Goal: Complete application form

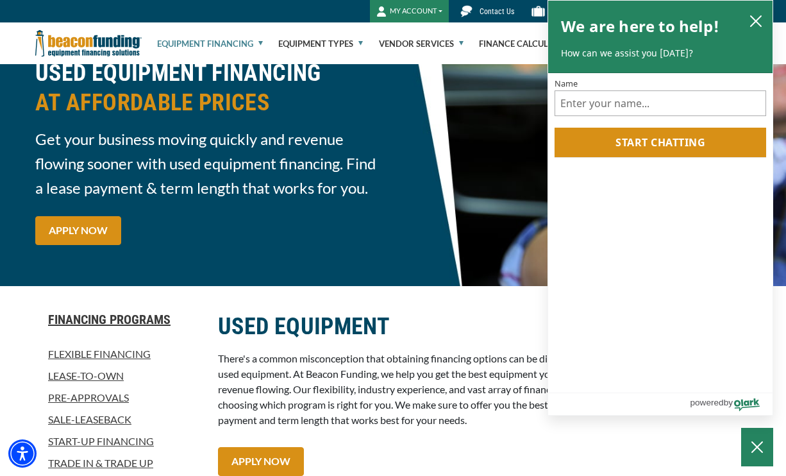
scroll to position [66, 0]
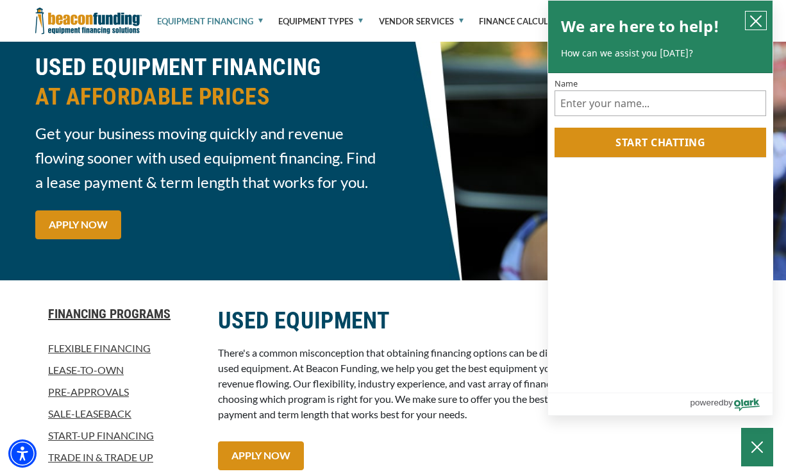
click at [753, 19] on icon "close chatbox" at bounding box center [756, 21] width 10 height 10
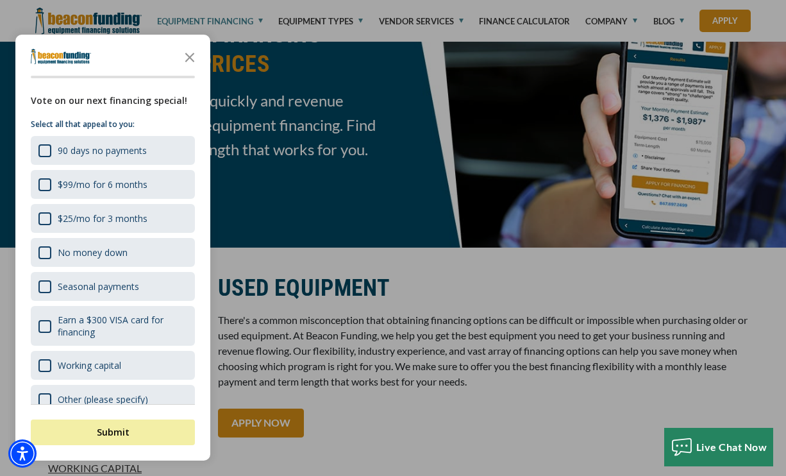
scroll to position [148, 0]
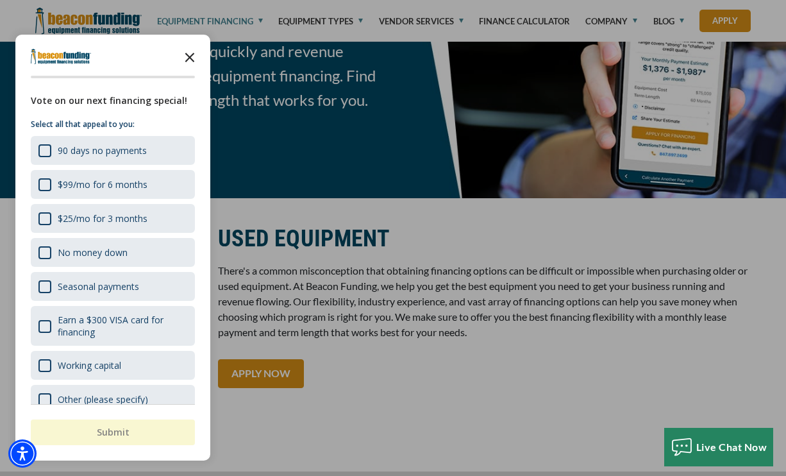
click at [189, 57] on polygon "Close the survey" at bounding box center [190, 58] width 10 height 10
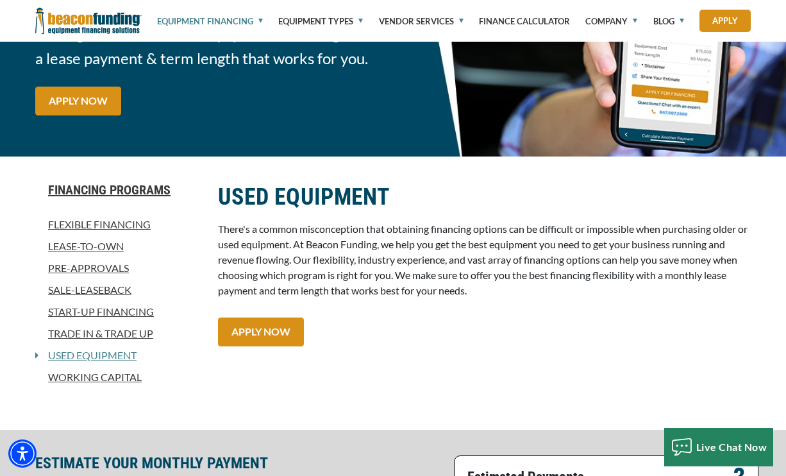
scroll to position [192, 0]
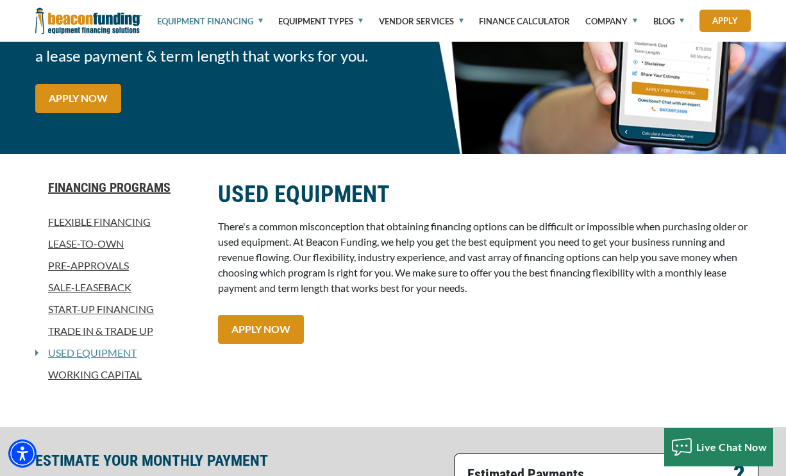
click at [88, 379] on link "Working Capital" at bounding box center [118, 374] width 167 height 15
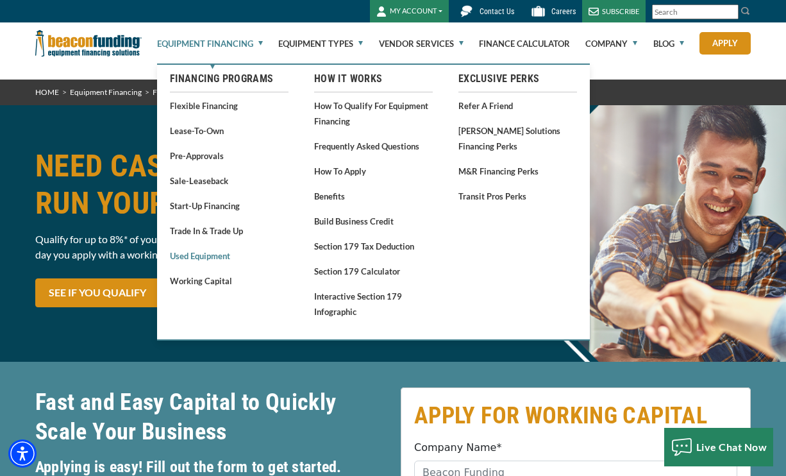
click at [201, 256] on link "Used Equipment" at bounding box center [229, 255] width 119 height 16
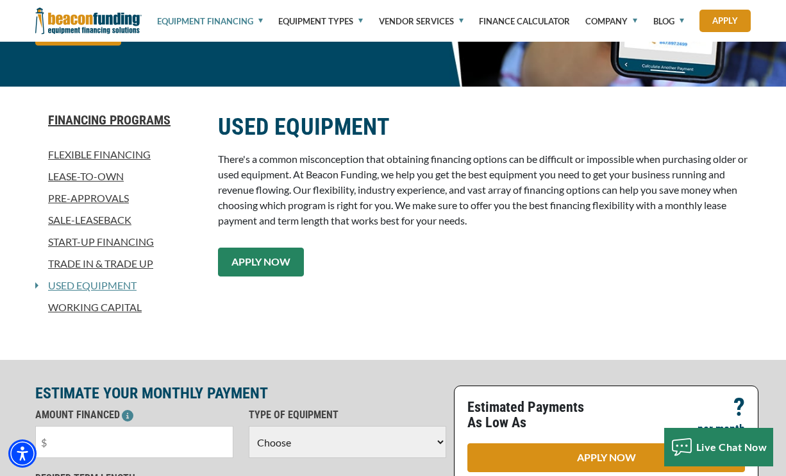
scroll to position [260, 0]
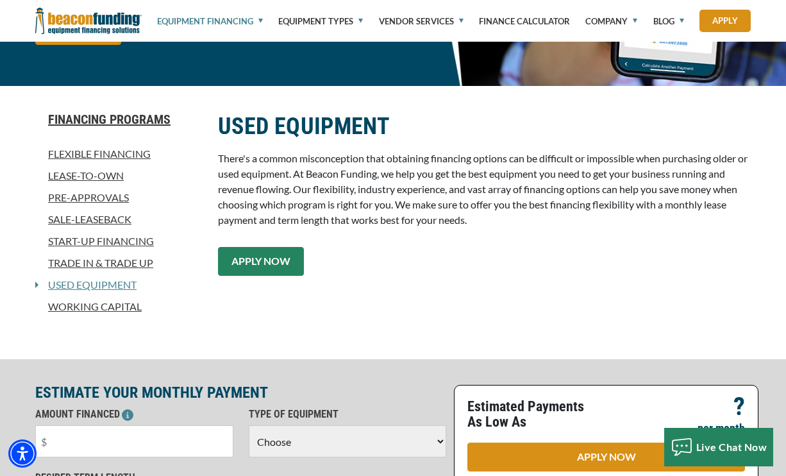
click at [270, 258] on link "APPLY NOW" at bounding box center [261, 261] width 86 height 29
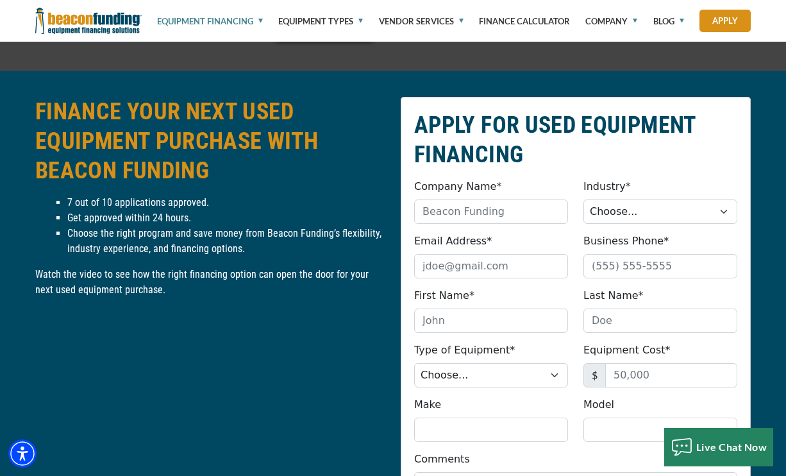
scroll to position [1418, 0]
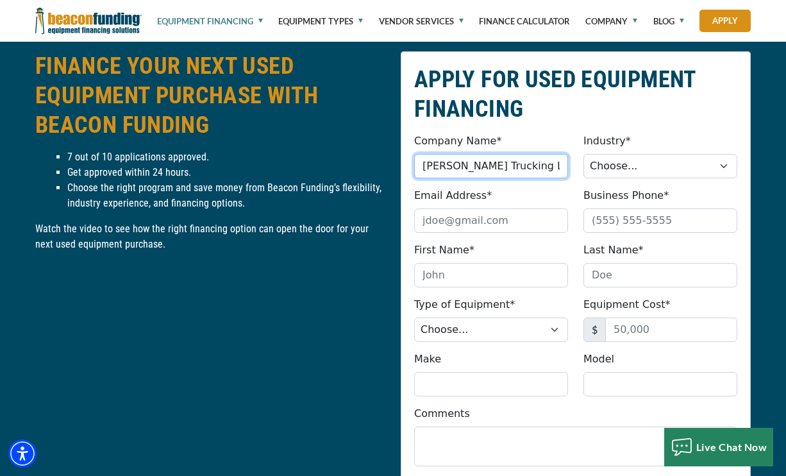
type input "Roger T Wiebe Trucking LLC"
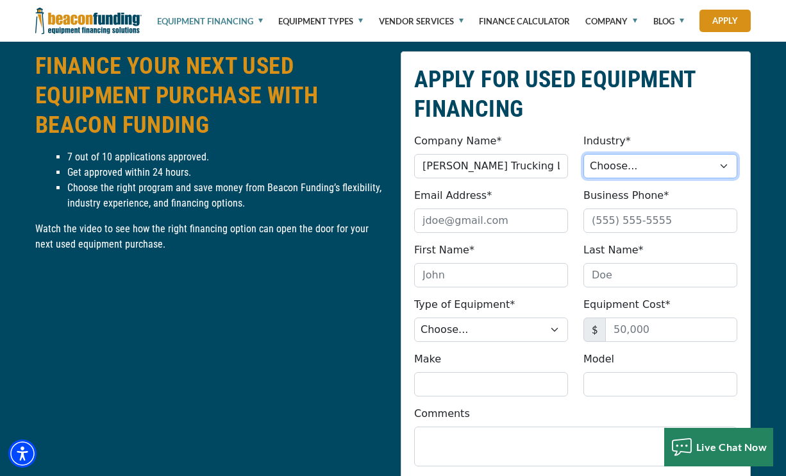
select select "5"
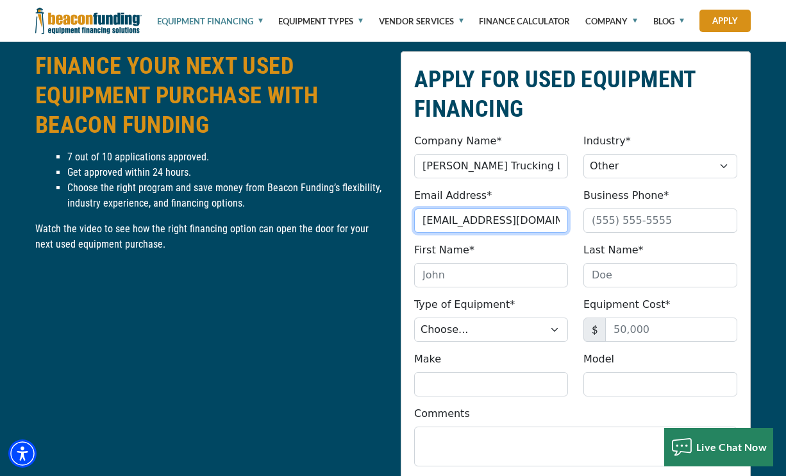
type input "we.be.trucking@att.net"
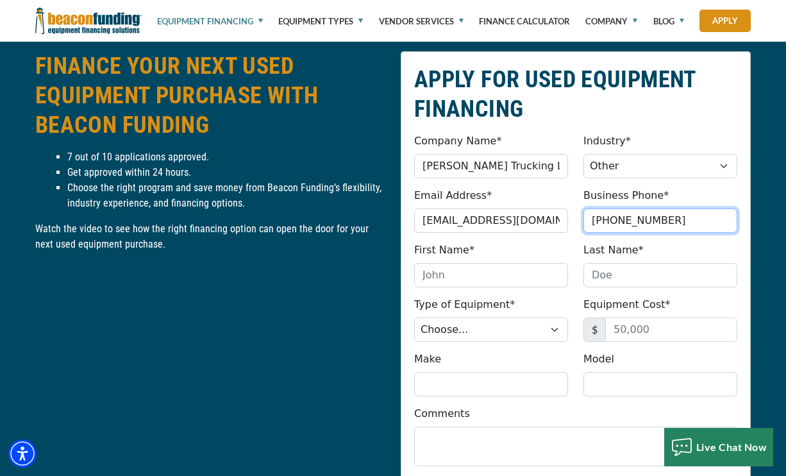
type input "(414) 807-7310"
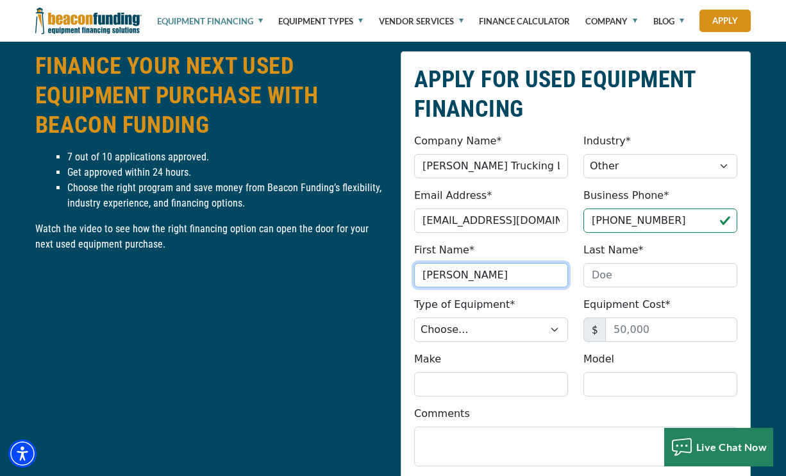
type input "Brian"
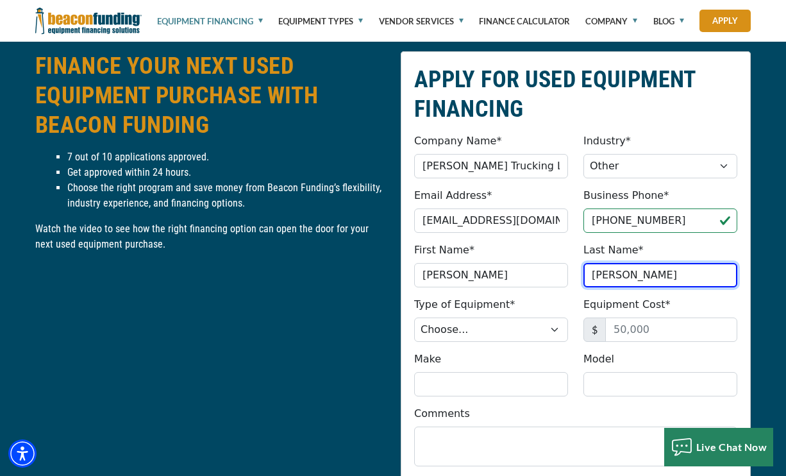
type input "[PERSON_NAME]"
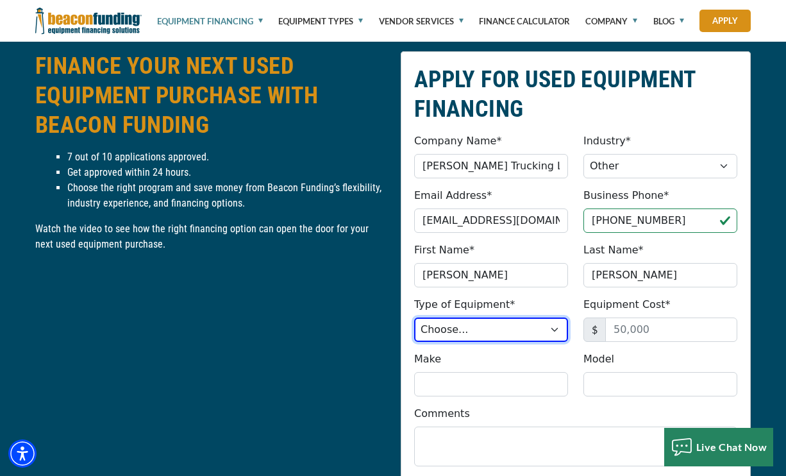
select select "7"
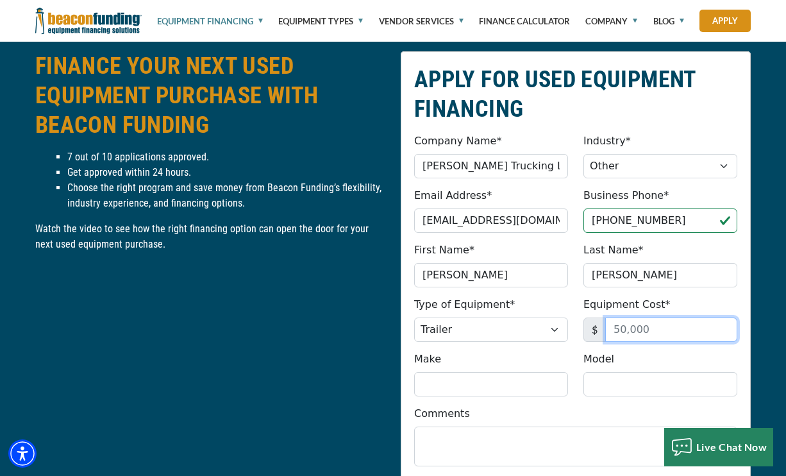
click at [646, 329] on input "Equipment Cost*" at bounding box center [671, 329] width 132 height 24
type input "40,000"
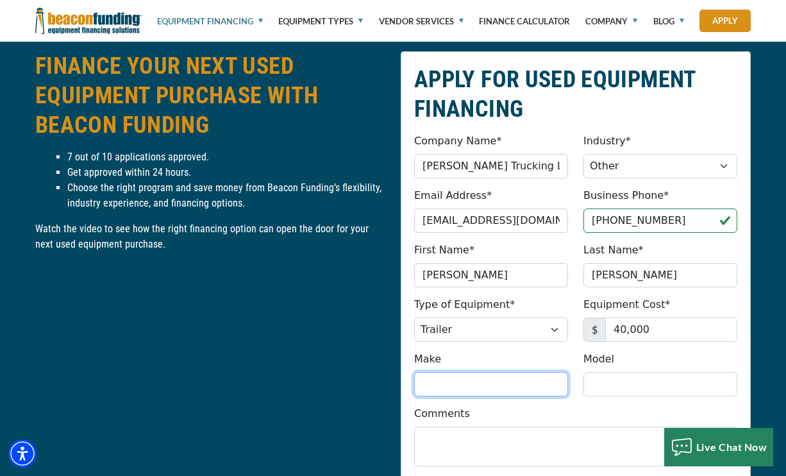
click at [501, 379] on input "Make" at bounding box center [491, 384] width 154 height 24
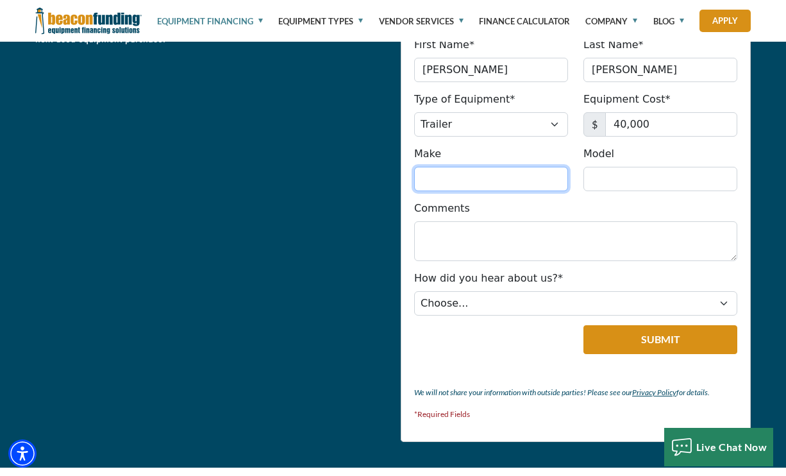
scroll to position [1629, 0]
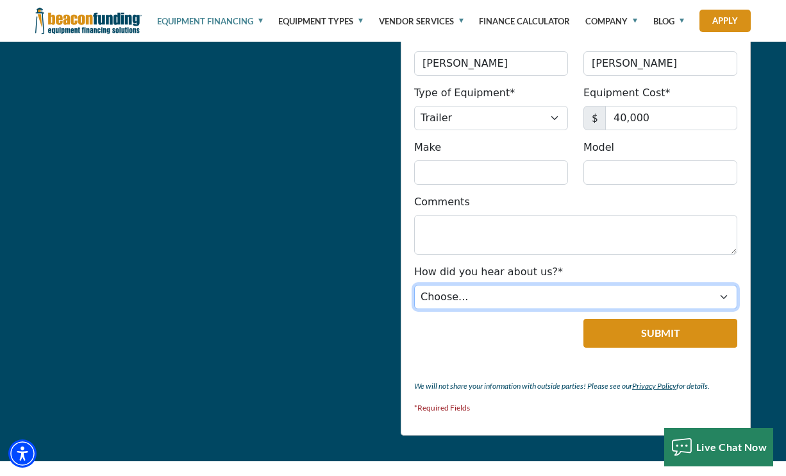
select select "4"
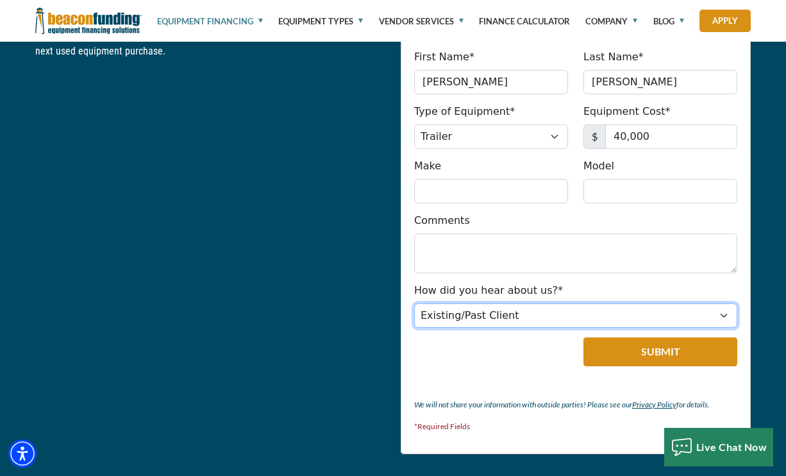
scroll to position [1601, 0]
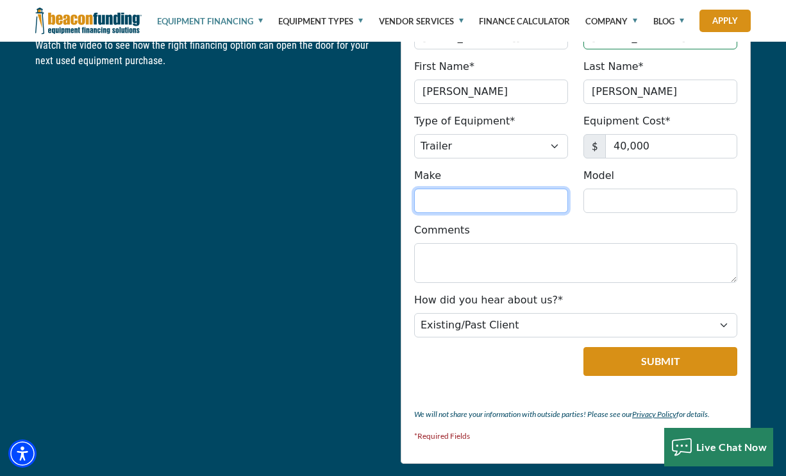
click at [511, 208] on input "Make" at bounding box center [491, 200] width 154 height 24
type input "e"
type input "East"
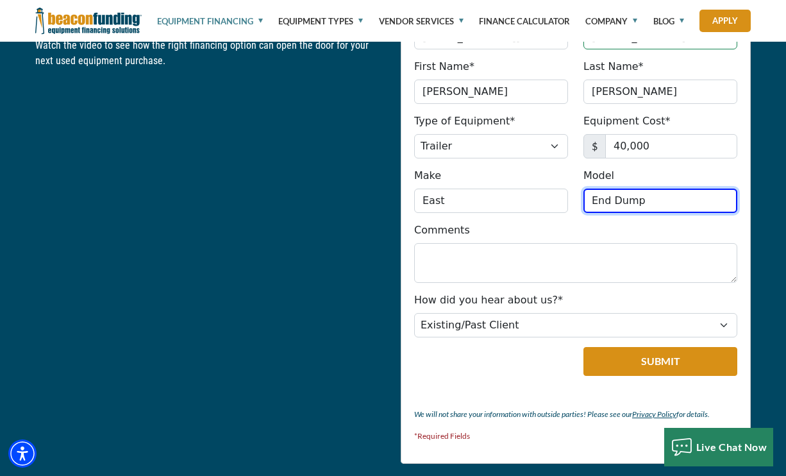
type input "End Dump"
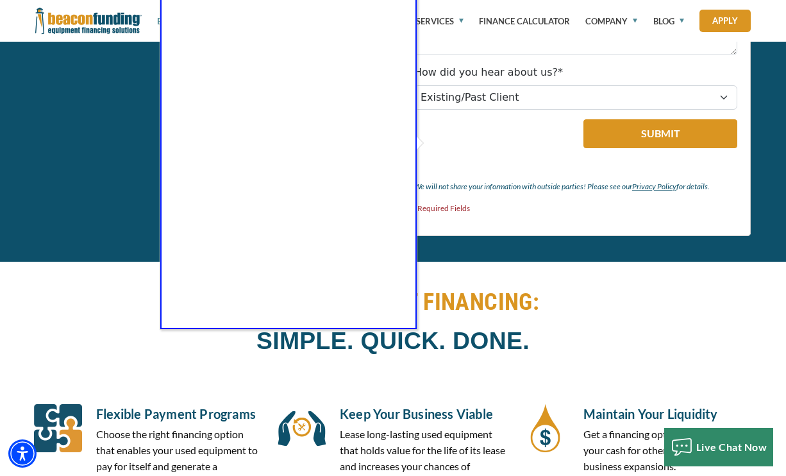
scroll to position [1839, 0]
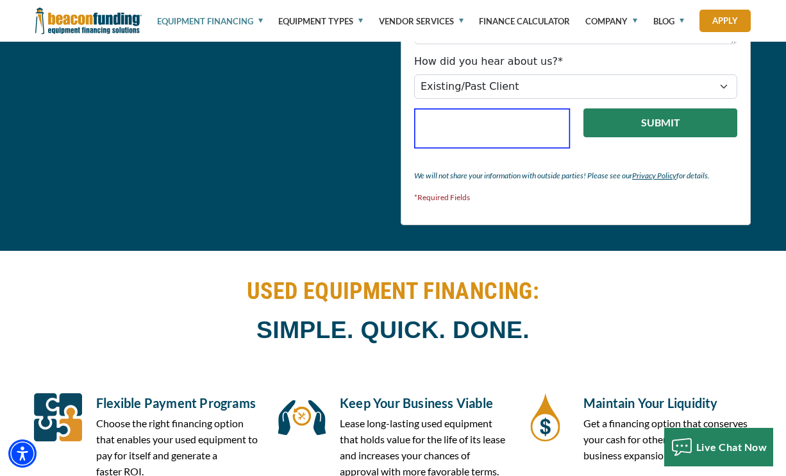
click at [668, 128] on button "Submit" at bounding box center [660, 122] width 154 height 29
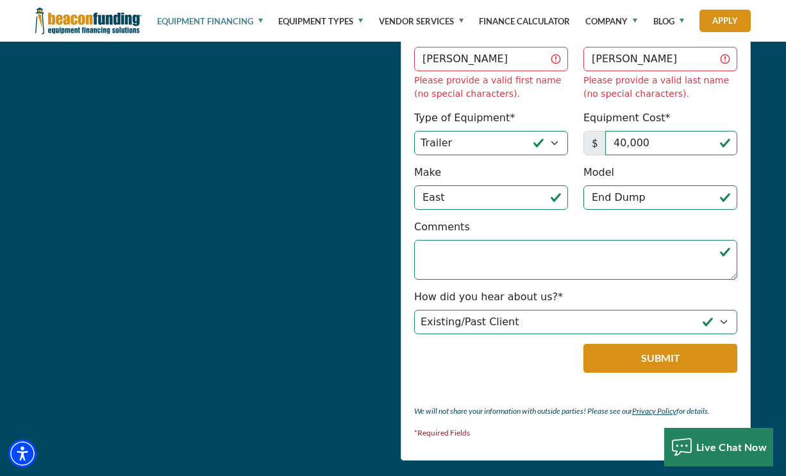
scroll to position [1738, 0]
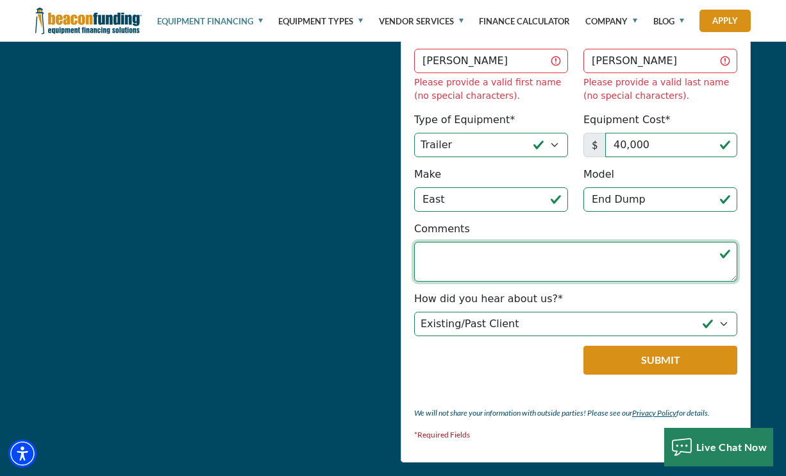
click at [438, 242] on textarea "Comments" at bounding box center [575, 262] width 323 height 40
type textarea "Looking to finance a used end dump trailer"
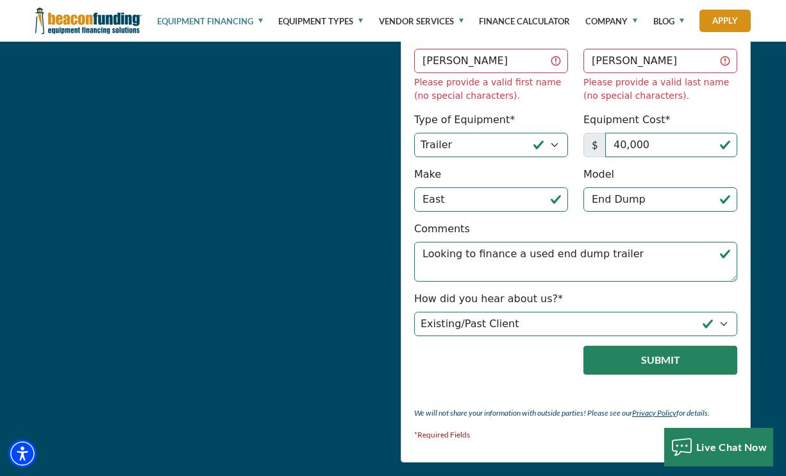
click at [667, 345] on button "Submit" at bounding box center [660, 359] width 154 height 29
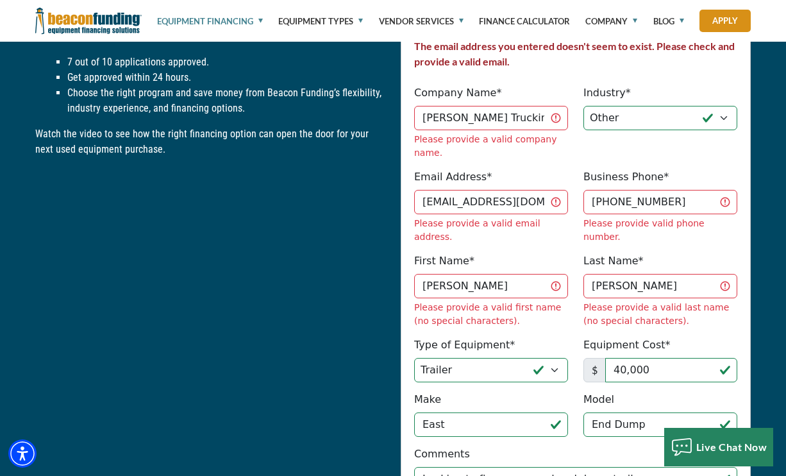
scroll to position [1543, 0]
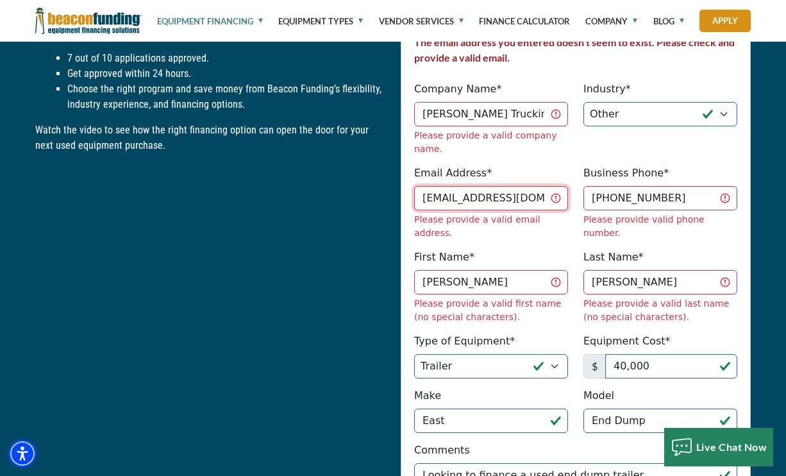
click at [422, 186] on input "we.be.trucking@att.net" at bounding box center [491, 198] width 154 height 24
click at [529, 186] on input "we.be.trucking@att.net" at bounding box center [491, 198] width 154 height 24
click at [525, 186] on input "we.be.trucking@att.net" at bounding box center [491, 198] width 154 height 24
type input "we.be.trucking@att.net"
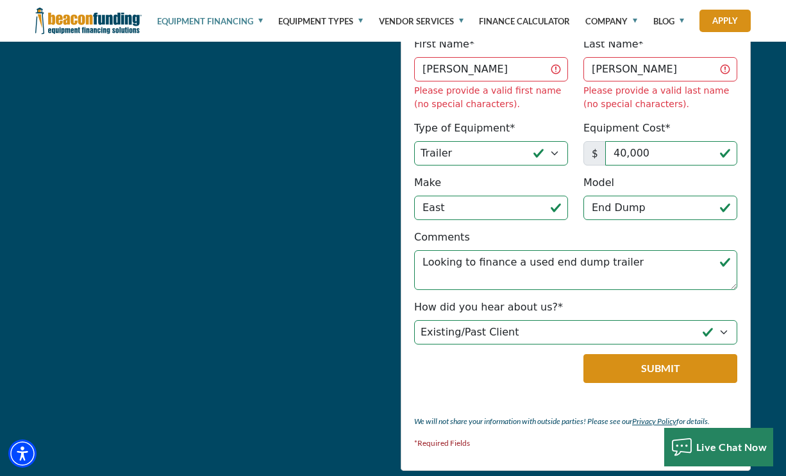
scroll to position [1757, 0]
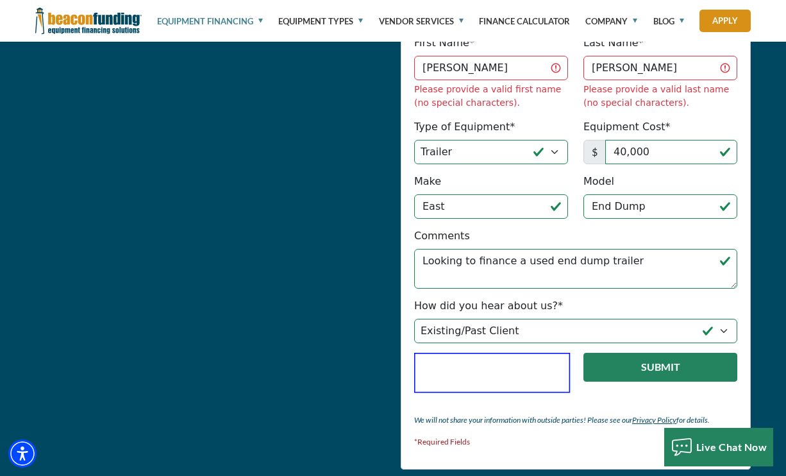
click at [624, 353] on button "Submit" at bounding box center [660, 367] width 154 height 29
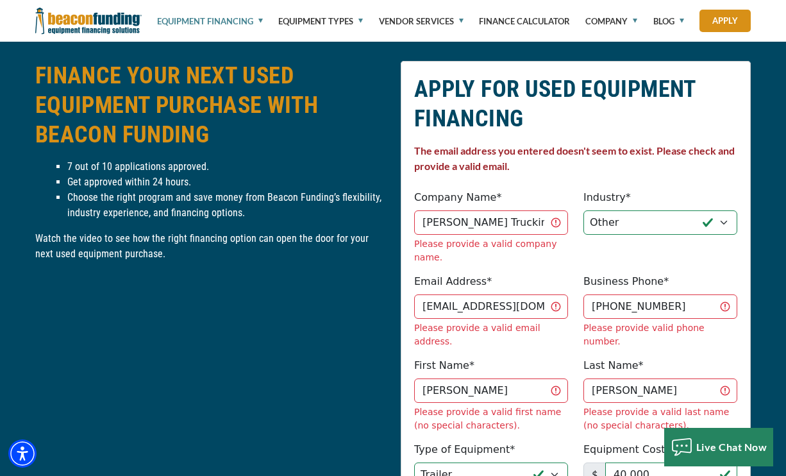
scroll to position [1447, 0]
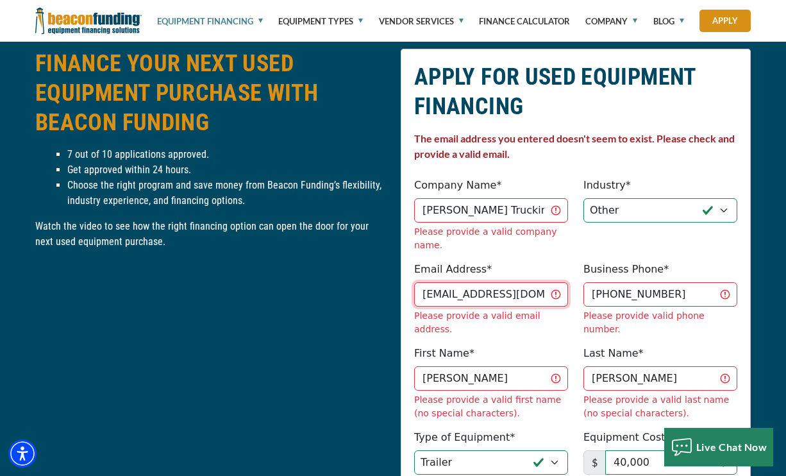
drag, startPoint x: 420, startPoint y: 263, endPoint x: 553, endPoint y: 270, distance: 133.5
click at [553, 282] on input "we.be.trucking@att.net" at bounding box center [491, 294] width 154 height 24
type input "we.be.trucking@att.net"
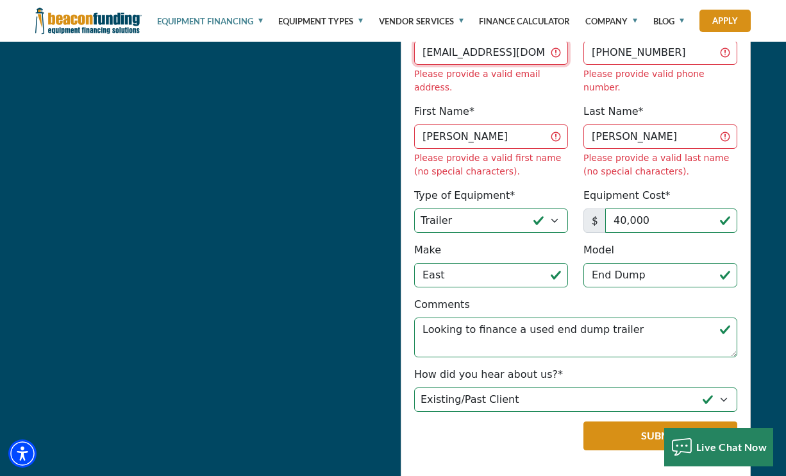
scroll to position [1702, 0]
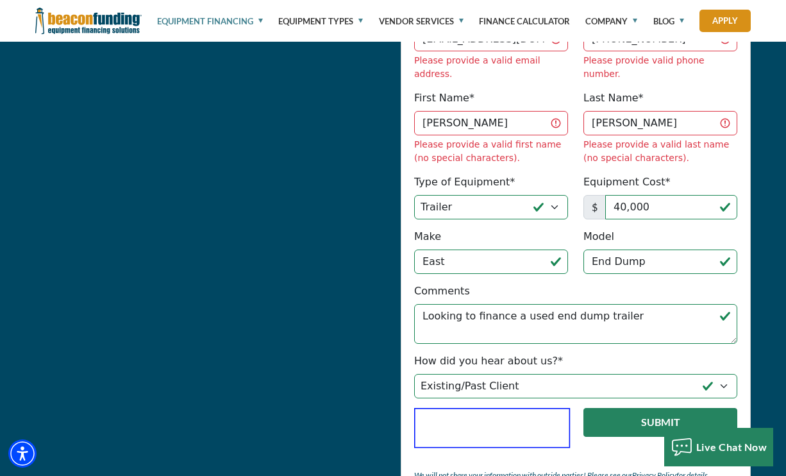
click at [653, 408] on button "Submit" at bounding box center [660, 422] width 154 height 29
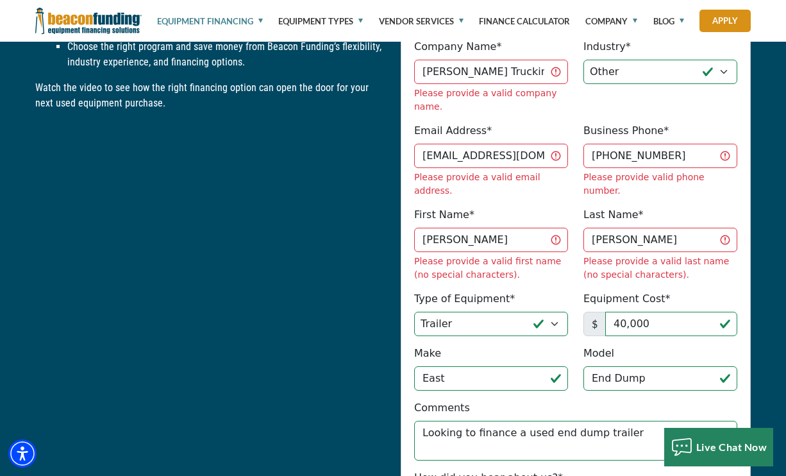
scroll to position [1587, 0]
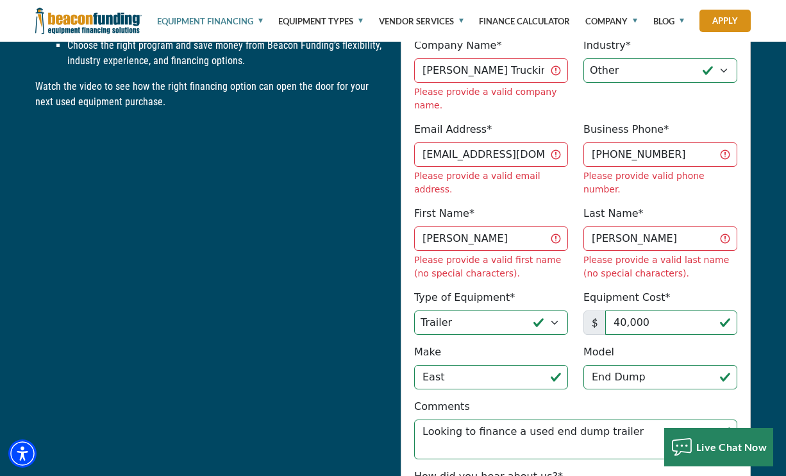
select select "5"
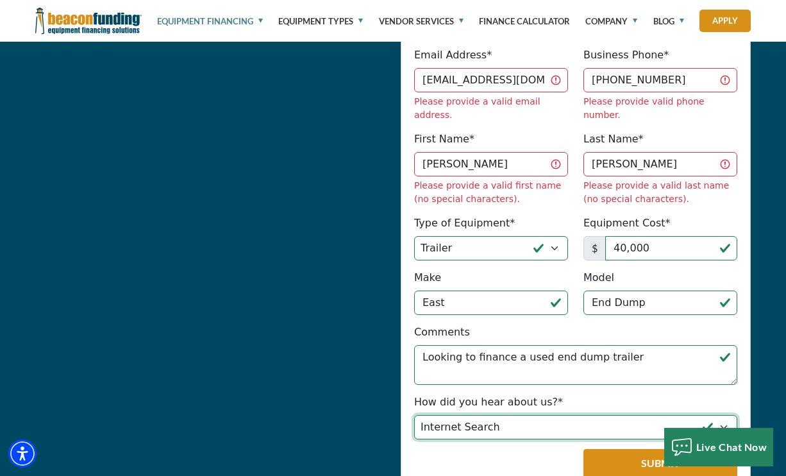
scroll to position [1672, 0]
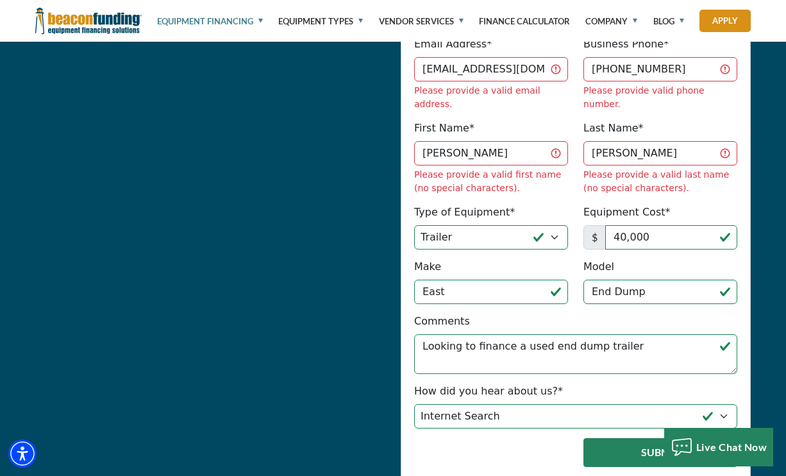
click at [713, 438] on button "Submit" at bounding box center [660, 452] width 154 height 29
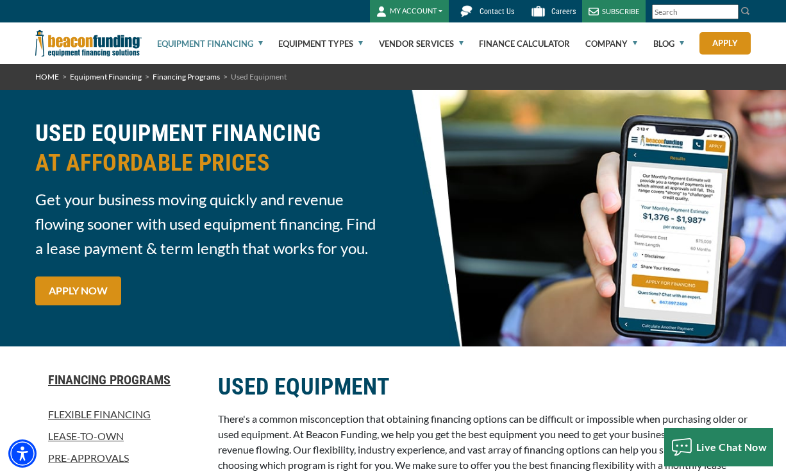
scroll to position [0, 0]
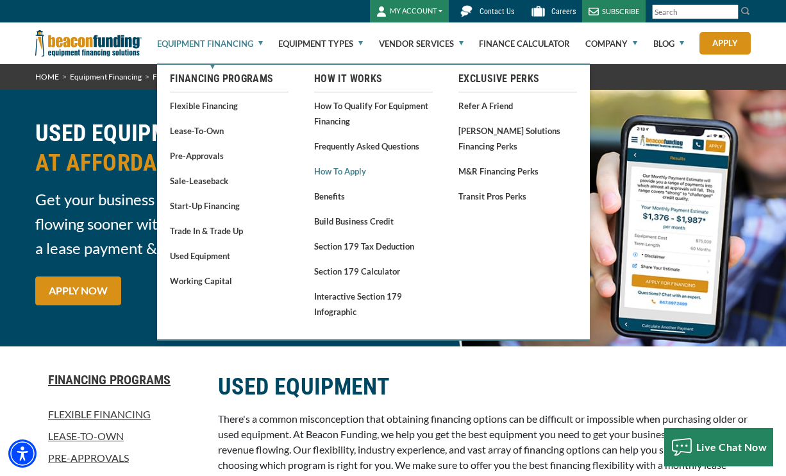
click at [356, 171] on link "How to Apply" at bounding box center [373, 171] width 119 height 16
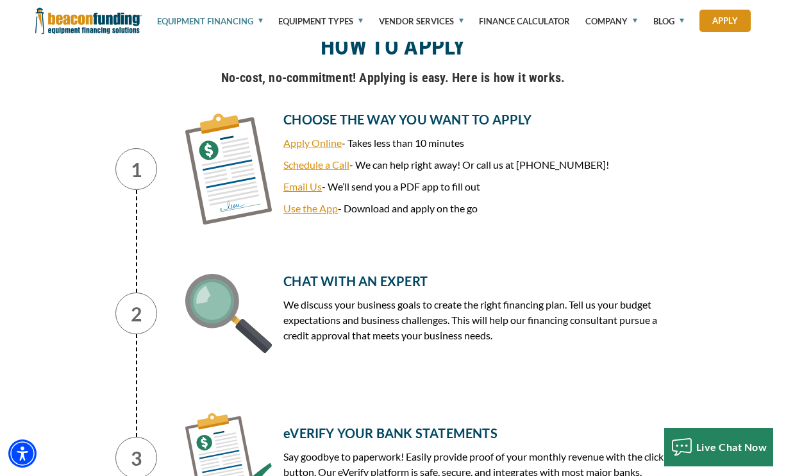
scroll to position [576, 0]
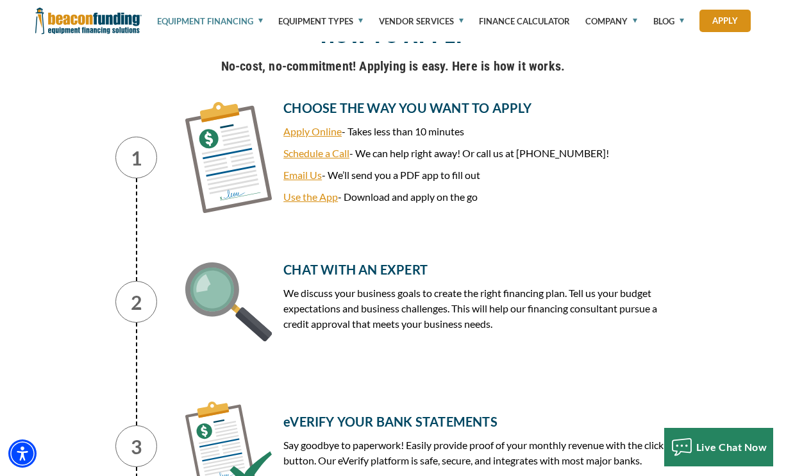
click at [317, 133] on link "Apply Online" at bounding box center [312, 131] width 58 height 12
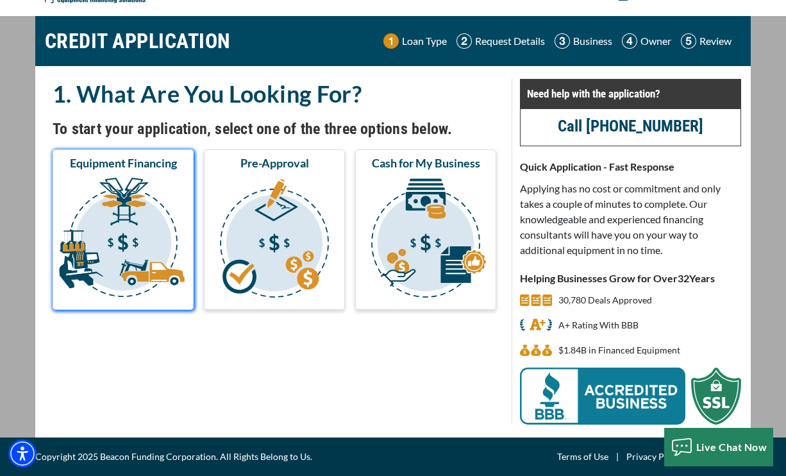
scroll to position [28, 0]
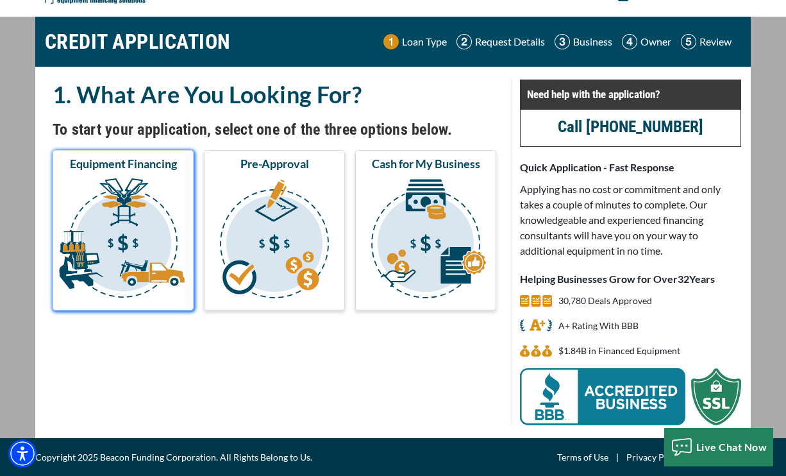
click at [172, 244] on img "submit" at bounding box center [123, 240] width 136 height 128
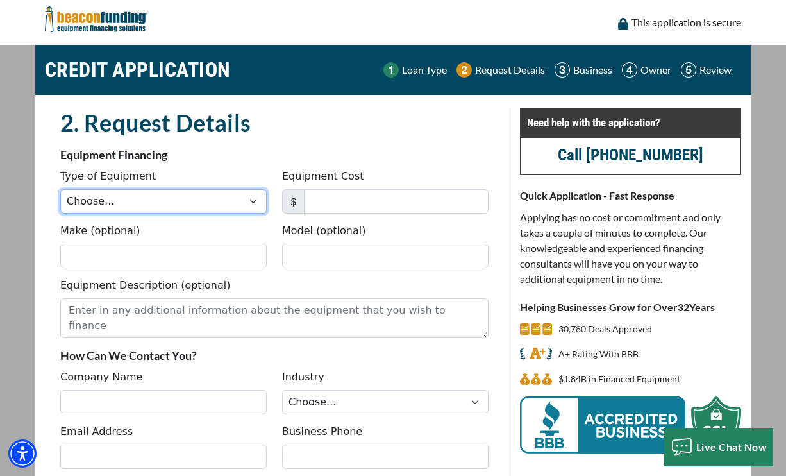
select select "7"
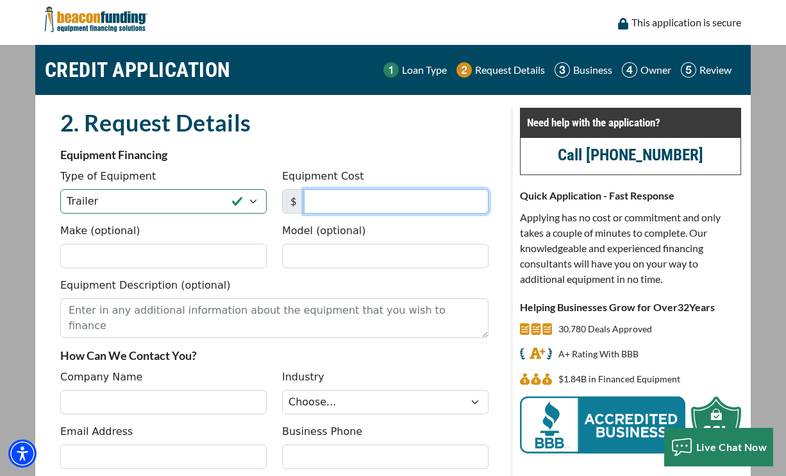
click at [342, 199] on input "Equipment Cost" at bounding box center [396, 201] width 185 height 24
type input "40,000"
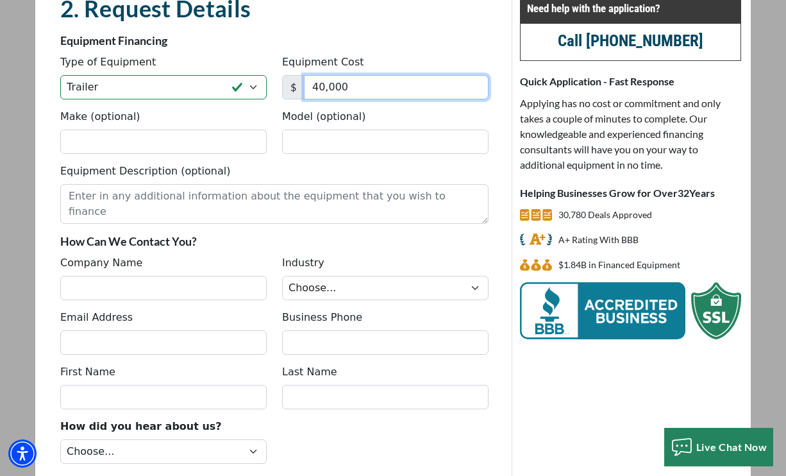
scroll to position [119, 0]
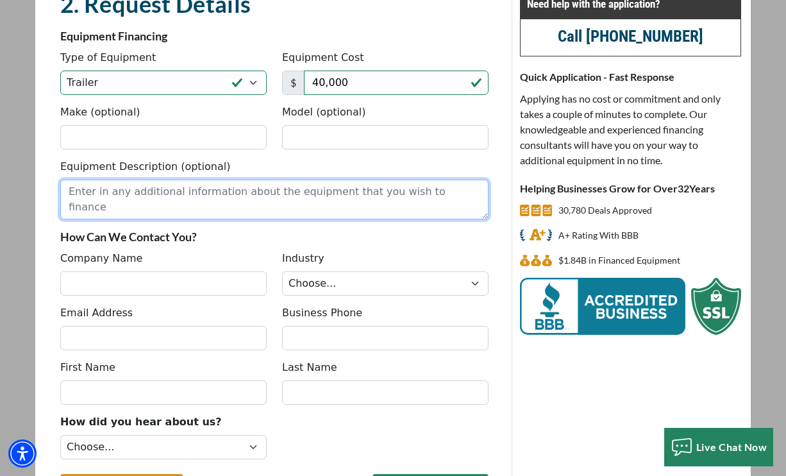
click at [308, 195] on textarea "Equipment Description (optional)" at bounding box center [274, 199] width 428 height 40
type textarea "Used end dump trailer with stainless steel liner"
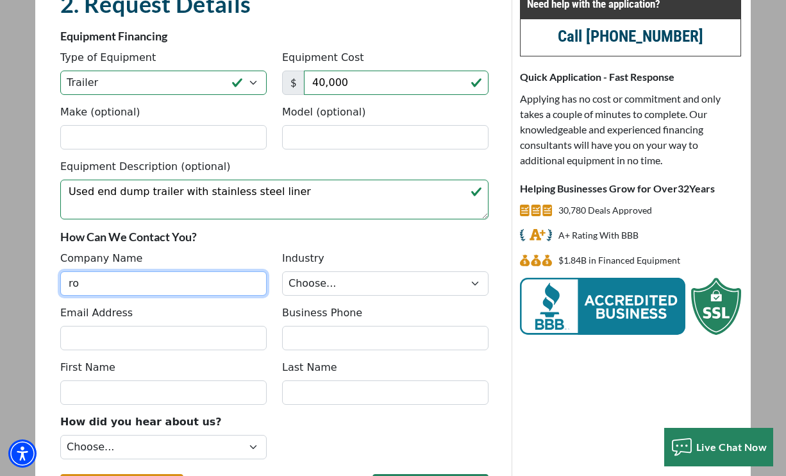
type input "r"
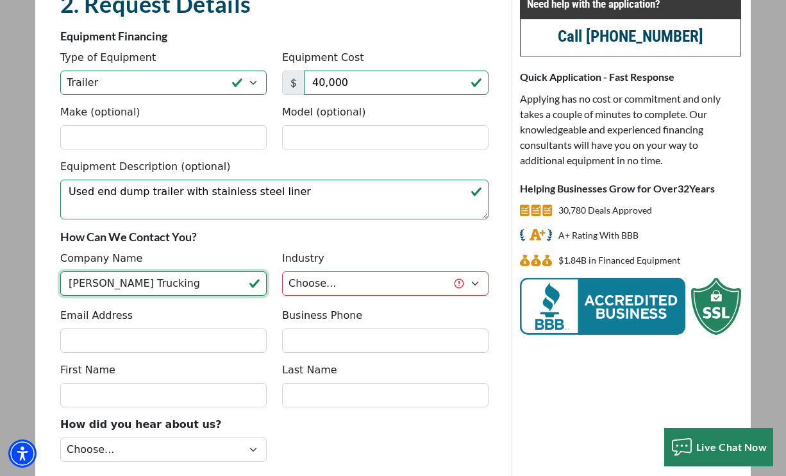
click at [187, 284] on input "Roger T Wiebe Trucking" at bounding box center [163, 283] width 206 height 24
type input "Roger T Wiebe Trucking LLC"
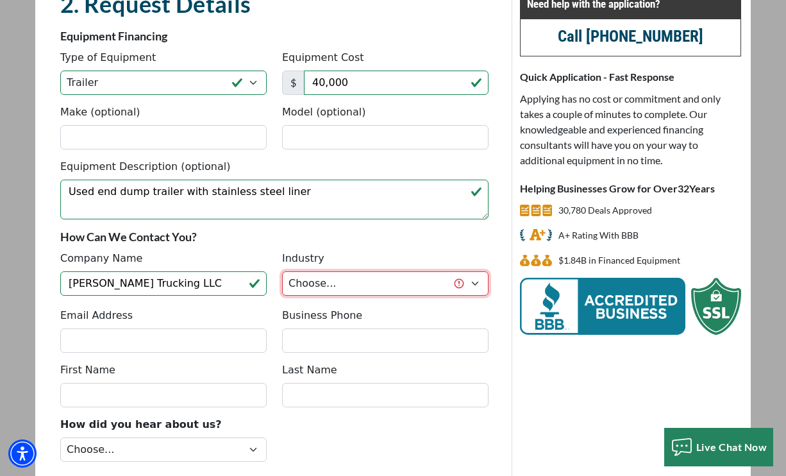
select select "5"
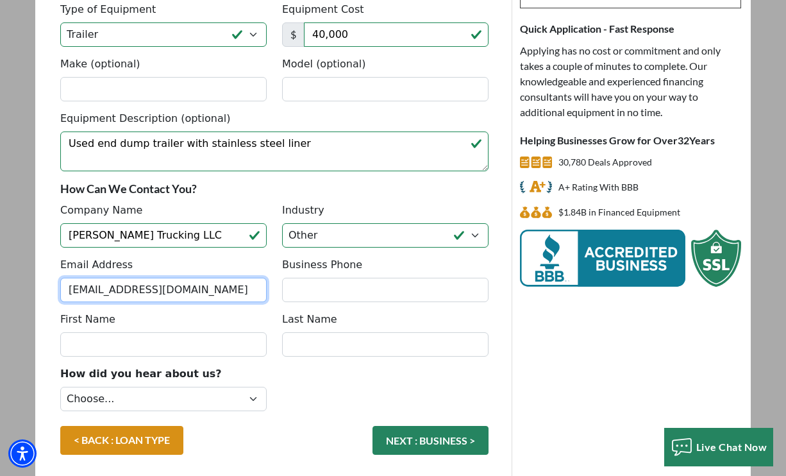
scroll to position [187, 0]
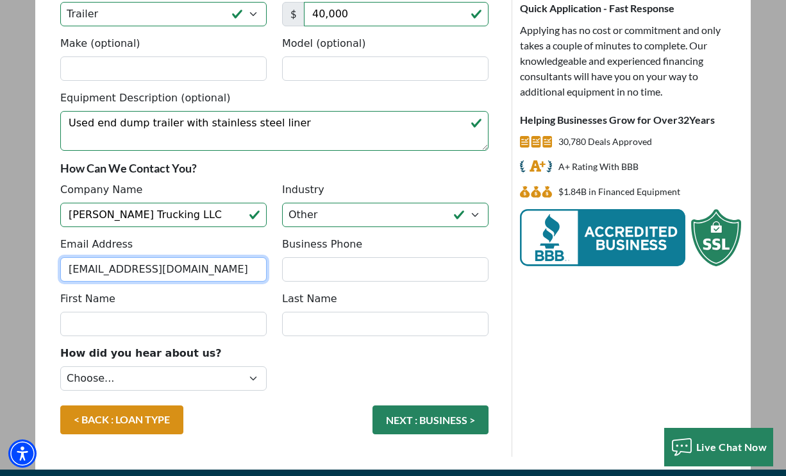
type input "we.be.trucking@att.net"
click at [312, 283] on div "Email Address we.be.trucking@att.net Business Phone" at bounding box center [275, 264] width 444 height 54
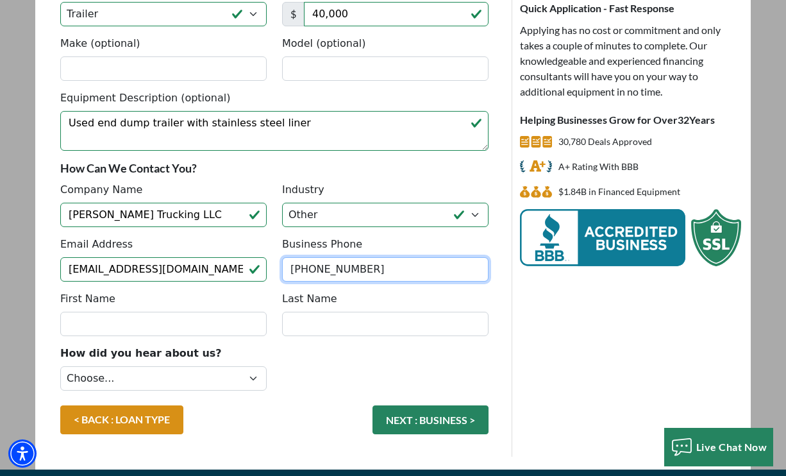
type input "(414) 807-7310"
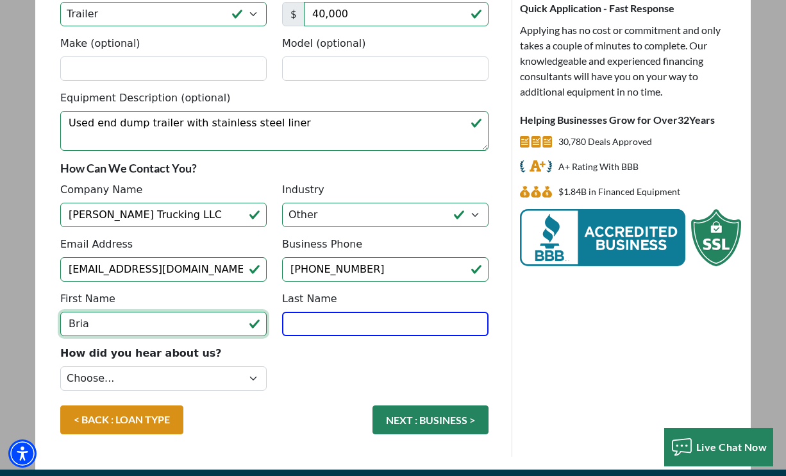
click at [160, 326] on input "Bria" at bounding box center [163, 323] width 206 height 24
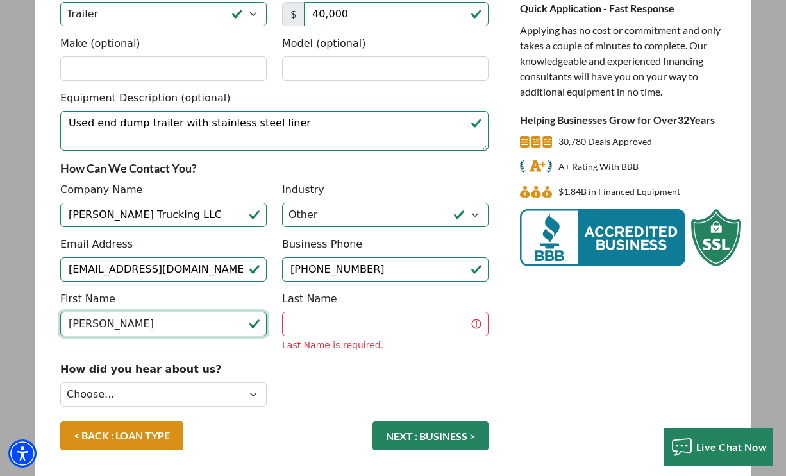
type input "Brian"
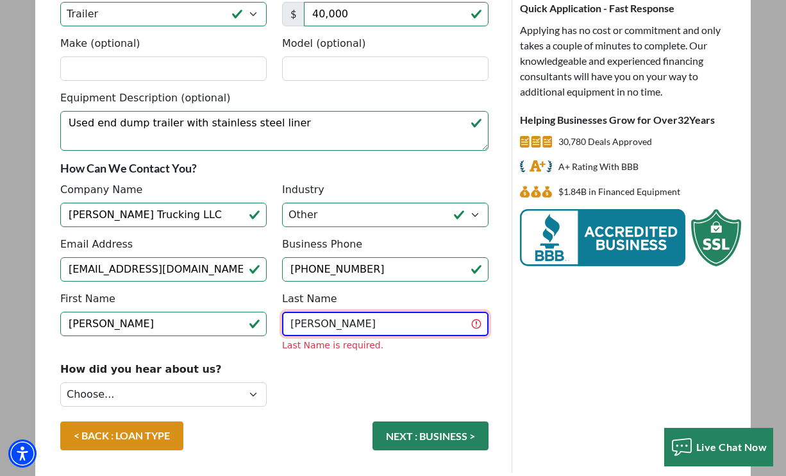
type input "Wiebe"
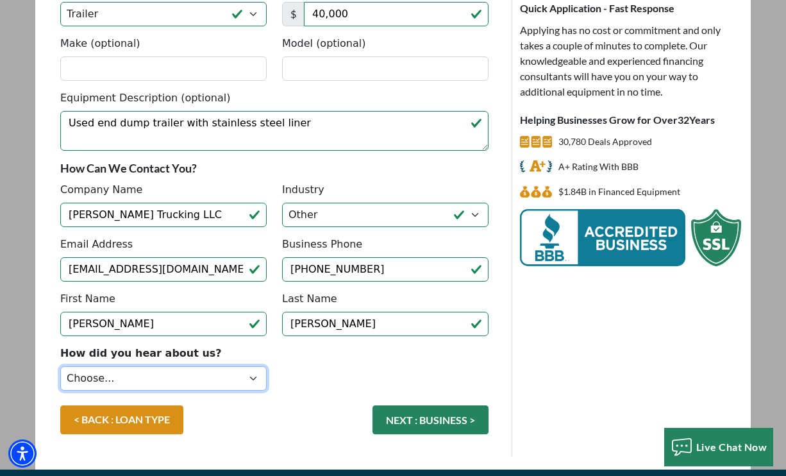
select select "4"
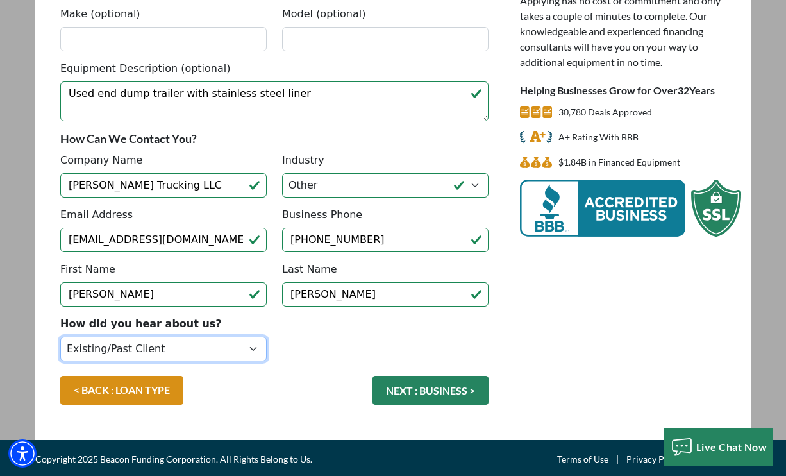
scroll to position [219, 0]
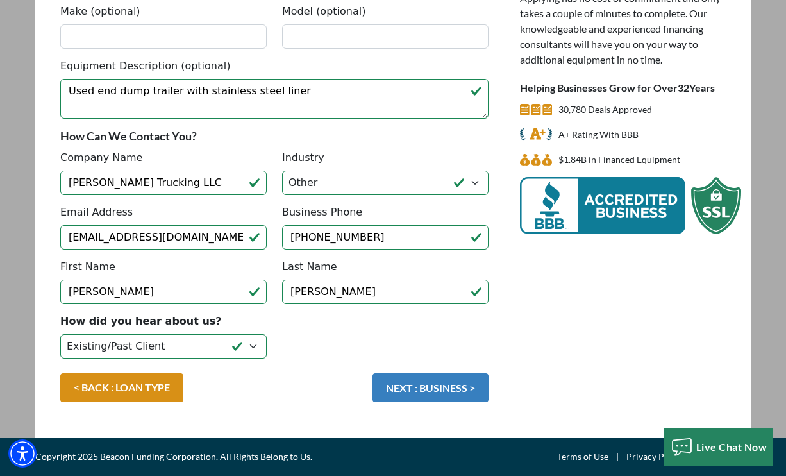
click at [455, 396] on button "NEXT : BUSINESS >" at bounding box center [430, 387] width 116 height 29
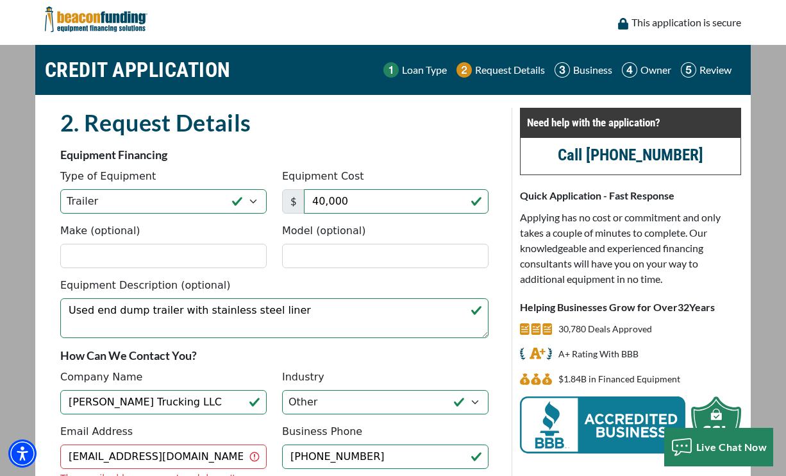
scroll to position [0, 0]
